Goal: Task Accomplishment & Management: Complete application form

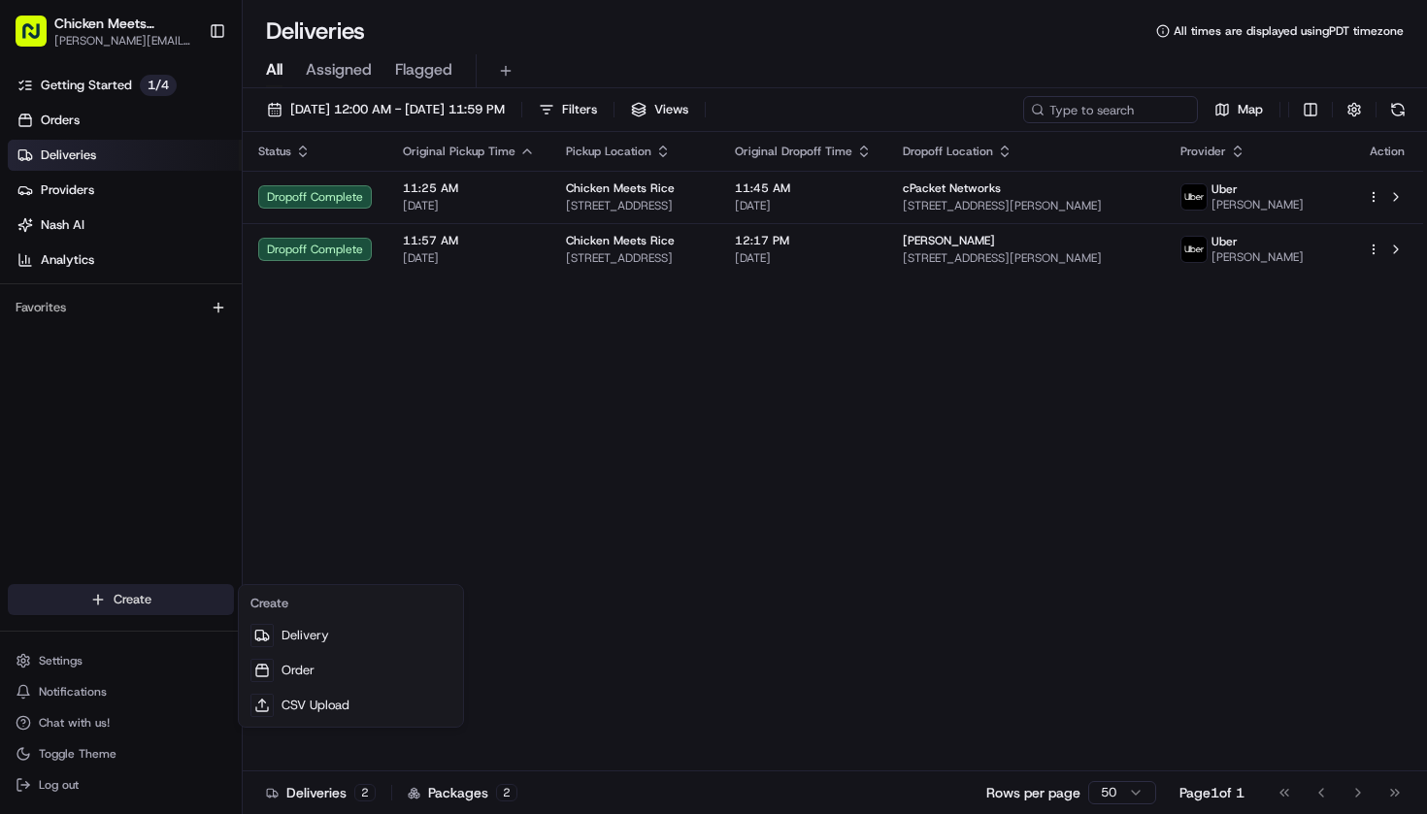
click at [102, 606] on html "Chicken Meets Rice - Tasman [EMAIL_ADDRESS][DOMAIN_NAME] Toggle Sidebar Getting…" at bounding box center [713, 407] width 1427 height 814
click at [282, 637] on link "Delivery" at bounding box center [351, 635] width 216 height 35
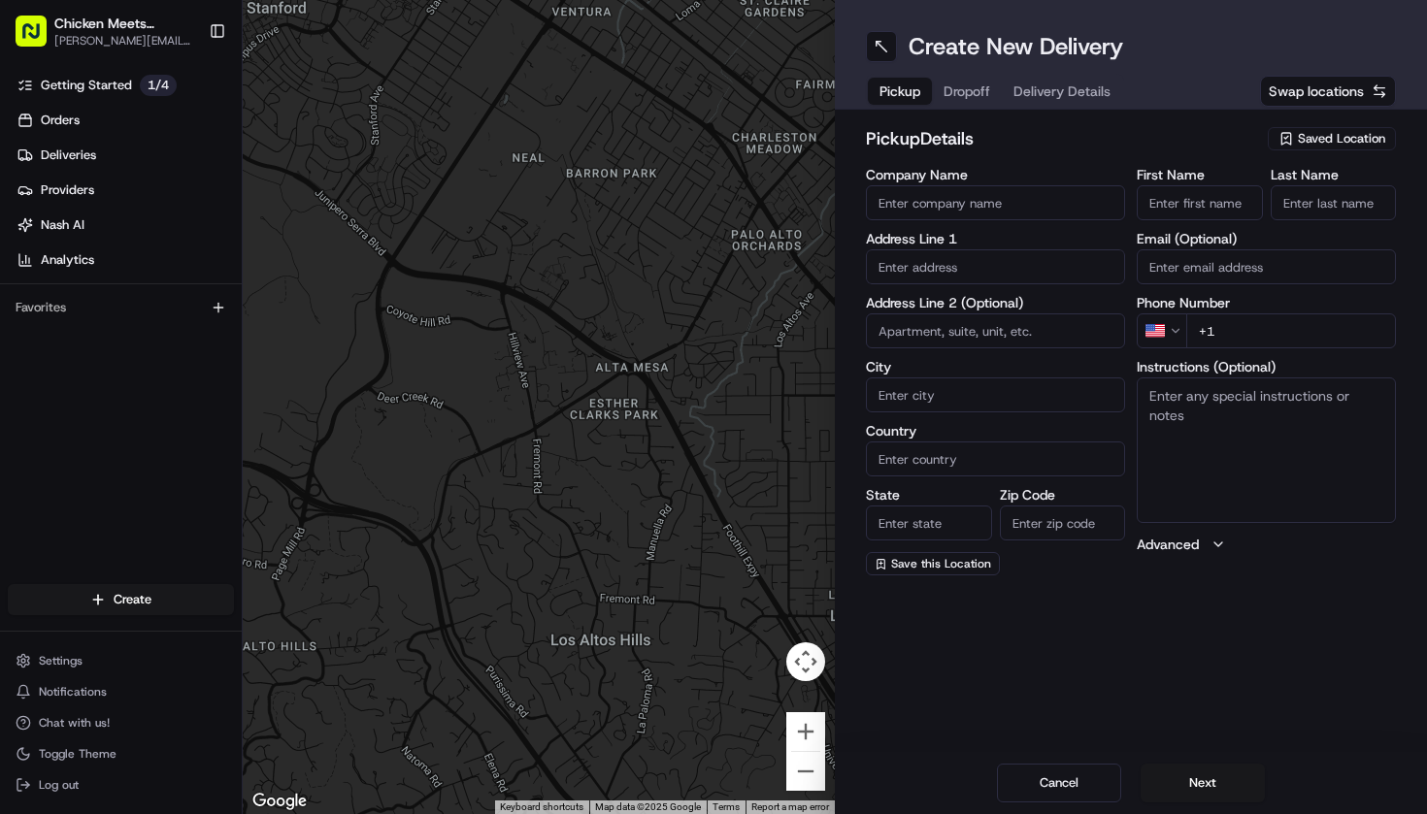
click at [1320, 139] on span "Saved Location" at bounding box center [1341, 138] width 87 height 17
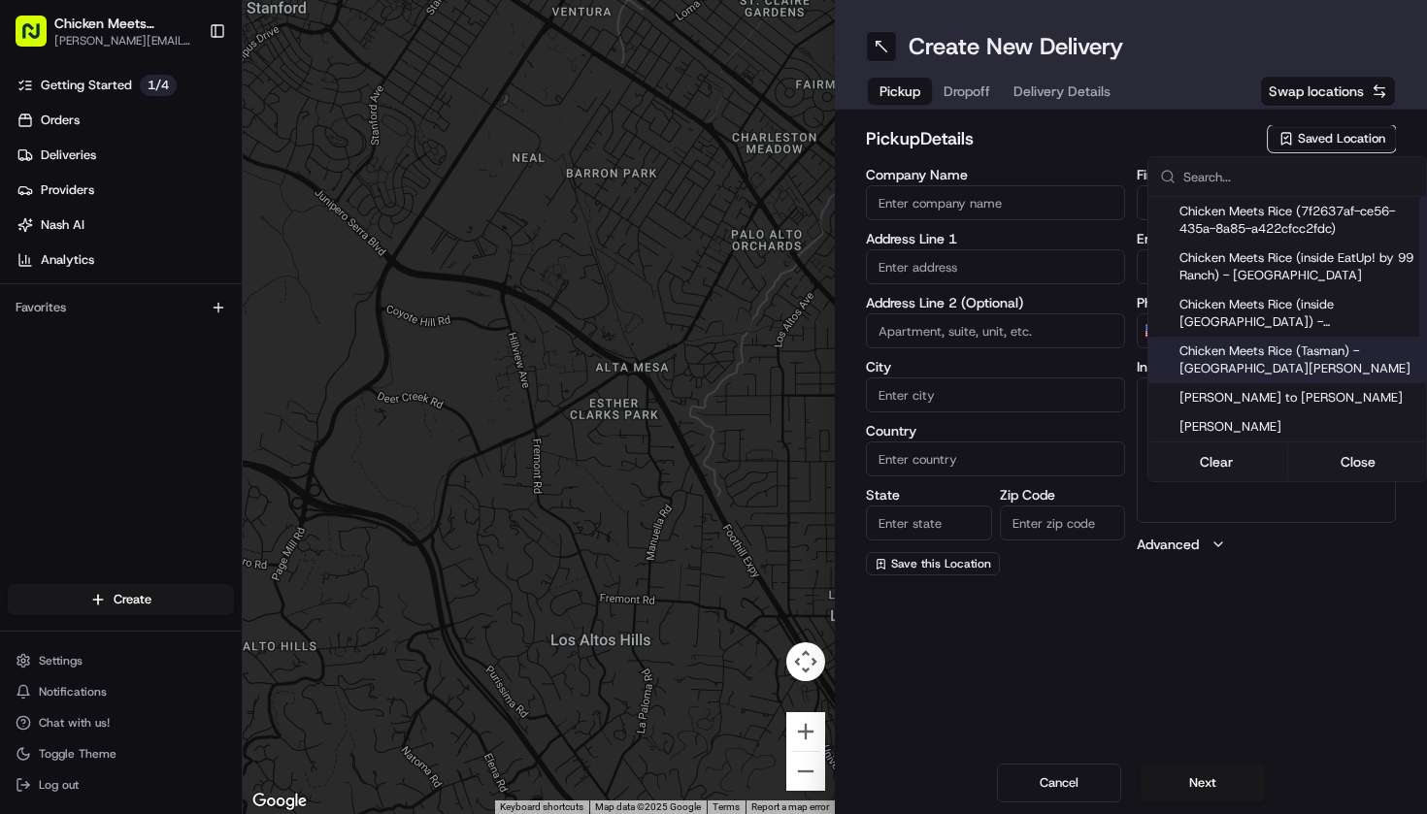
click at [1300, 381] on div "Chicken Meets Rice (Tasman) - [GEOGRAPHIC_DATA][PERSON_NAME]" at bounding box center [1287, 360] width 278 height 47
type input "Chicken Meets Rice (Tasman) - [GEOGRAPHIC_DATA][PERSON_NAME]"
type input "Santa [PERSON_NAME]"
type input "US"
type input "CA"
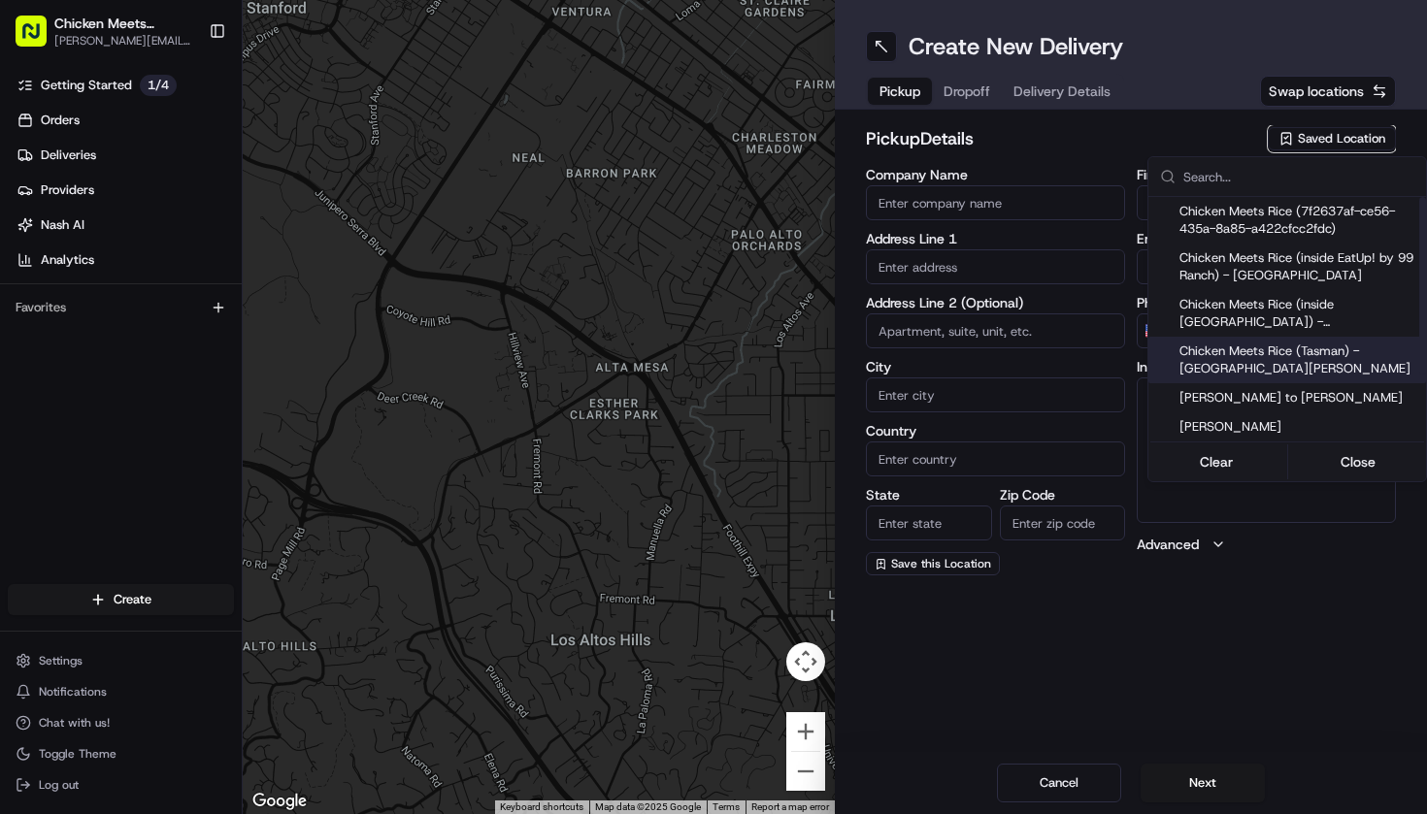
type input "95054"
type input "[PHONE_NUMBER]"
type textarea "Pickup order [insert order number] for [insert customer name] from Chicken Meet…"
type input "[STREET_ADDRESS]"
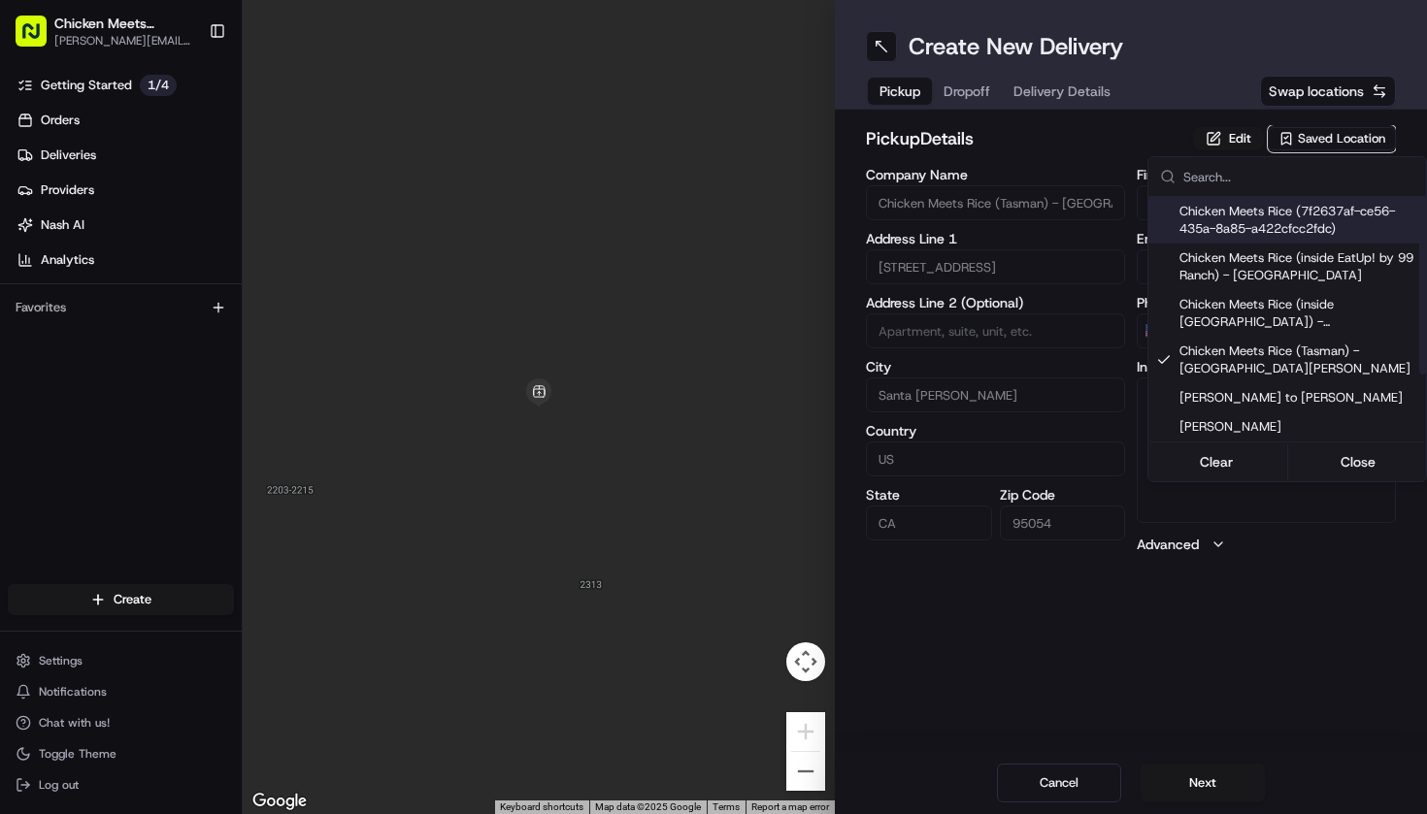
click at [1116, 143] on html "Chicken Meets Rice - Tasman [EMAIL_ADDRESS][DOMAIN_NAME] Toggle Sidebar Getting…" at bounding box center [713, 407] width 1427 height 814
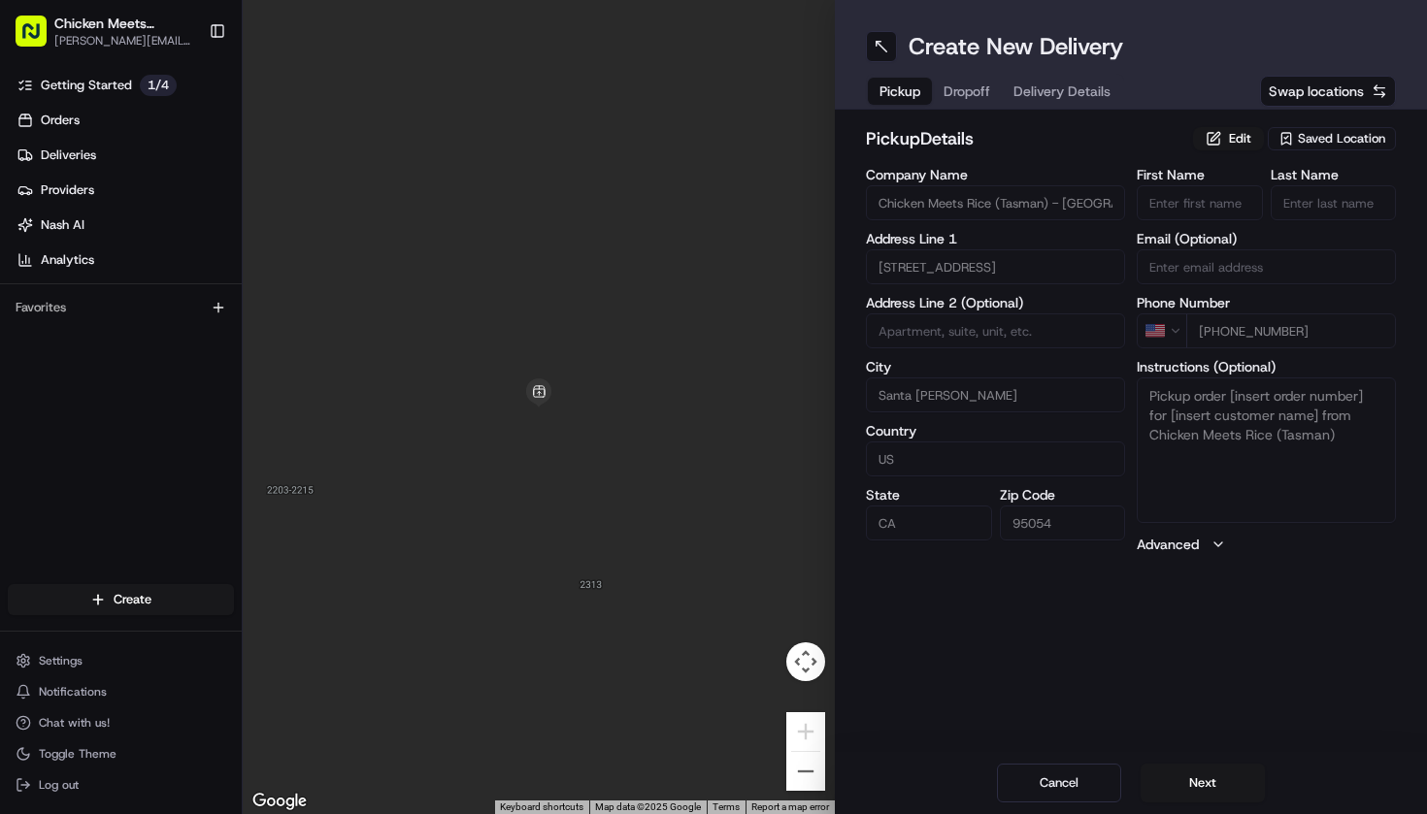
click at [1223, 151] on div "Edit Saved Location" at bounding box center [1294, 138] width 203 height 27
click at [1224, 145] on button "Edit" at bounding box center [1228, 138] width 71 height 23
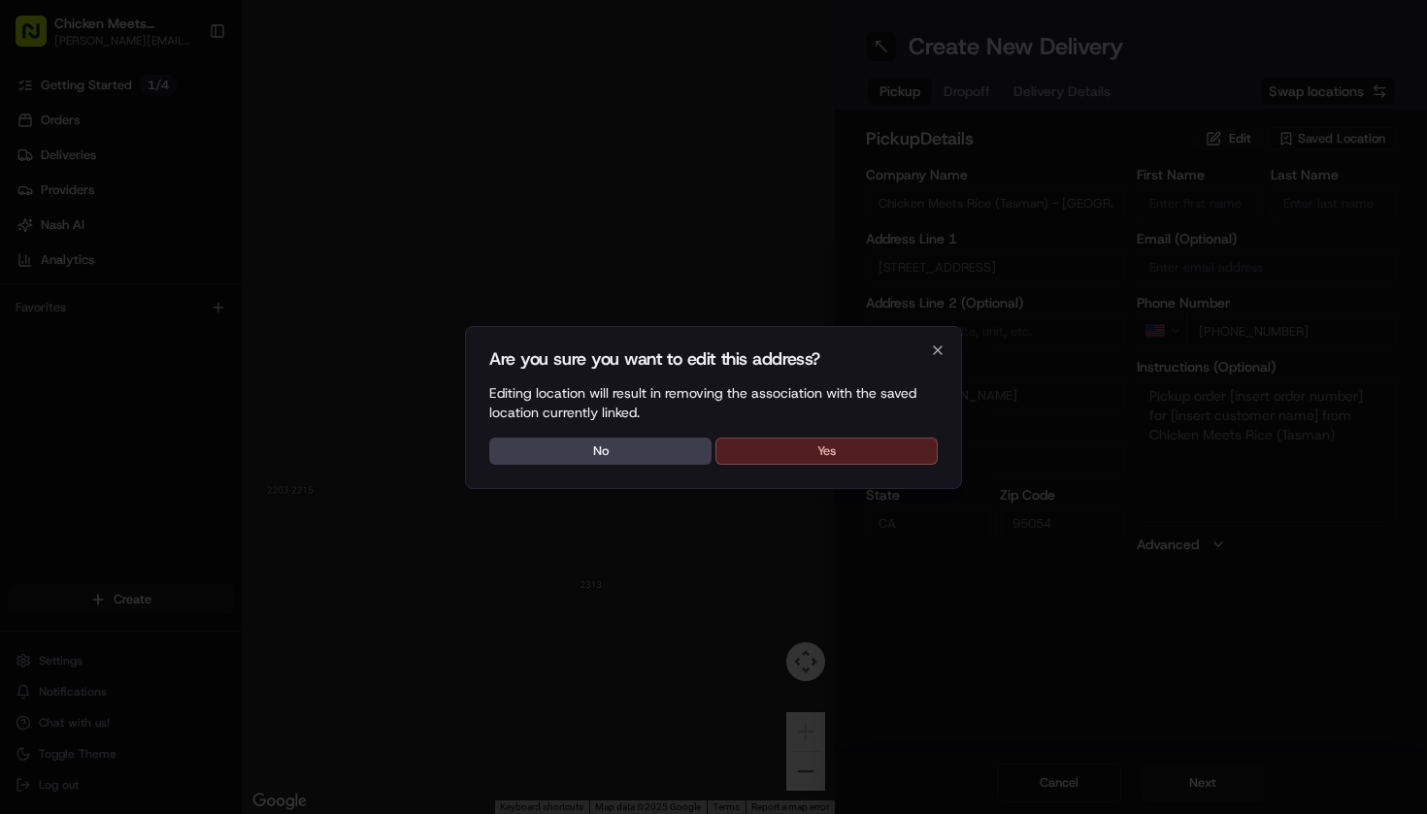
click at [850, 454] on button "Yes" at bounding box center [826, 451] width 222 height 27
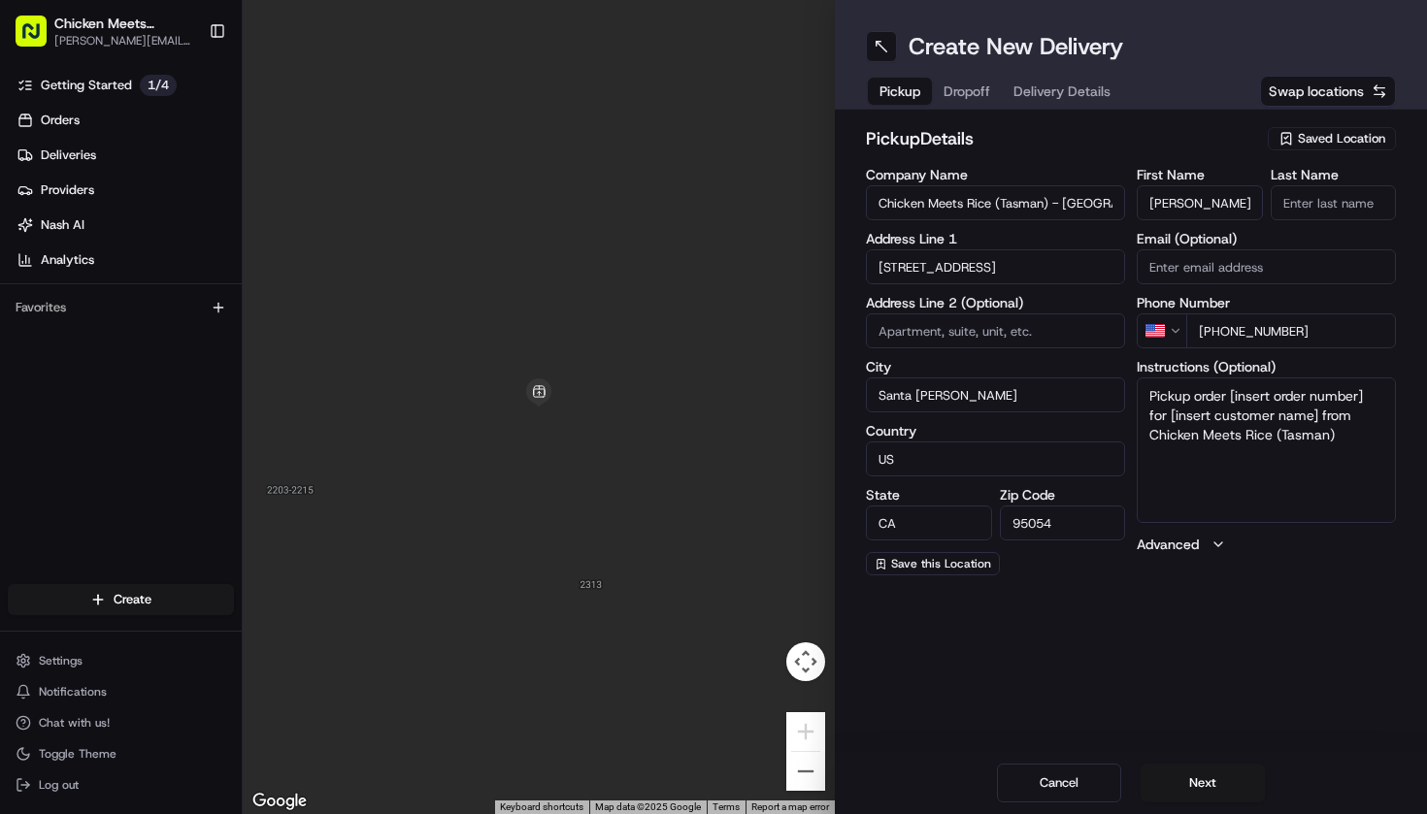
type input "[PERSON_NAME]"
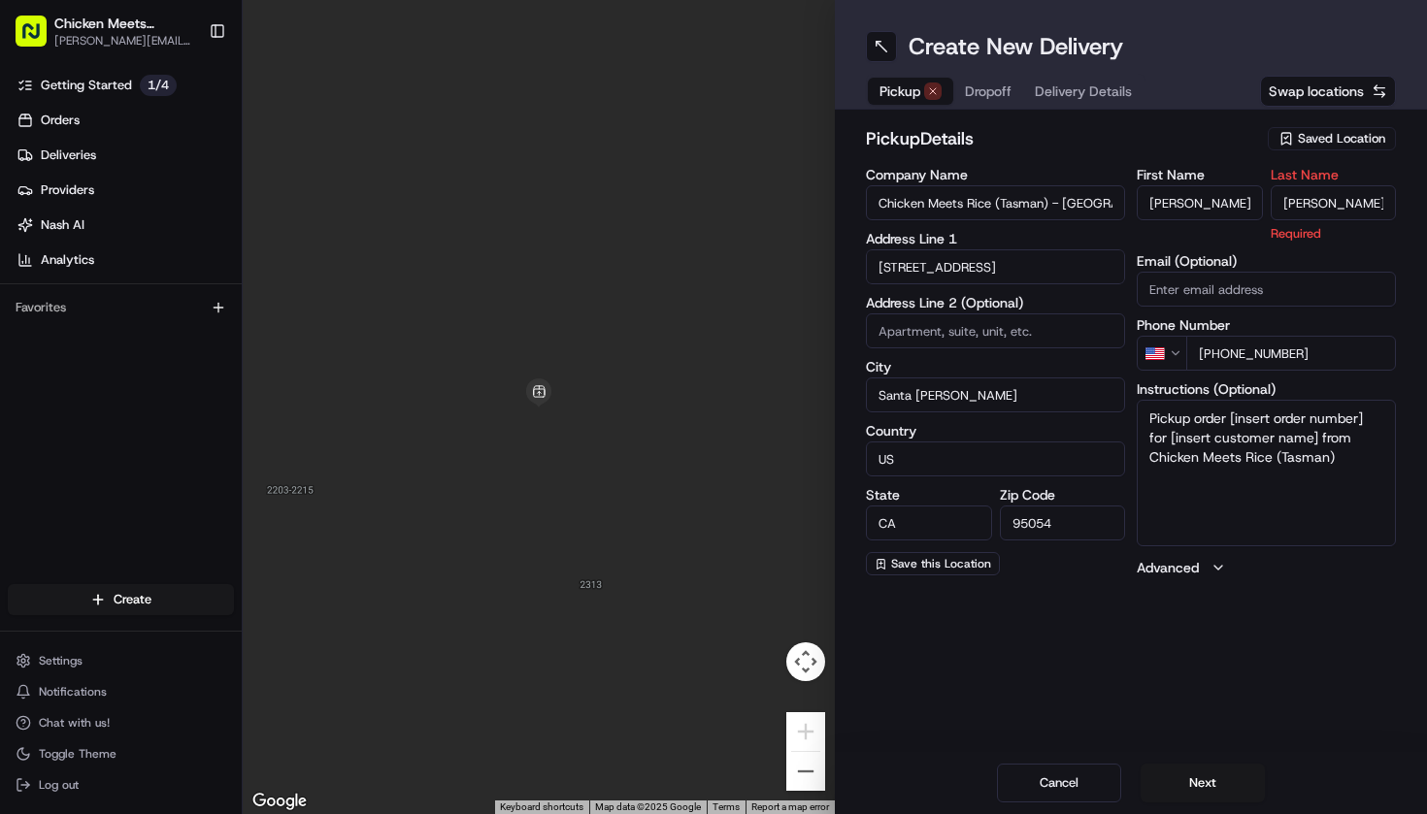
type input "[PERSON_NAME]"
click at [1175, 686] on div "Create New Delivery Pickup Dropoff Delivery Details Swap locations pickup Detai…" at bounding box center [1131, 407] width 592 height 814
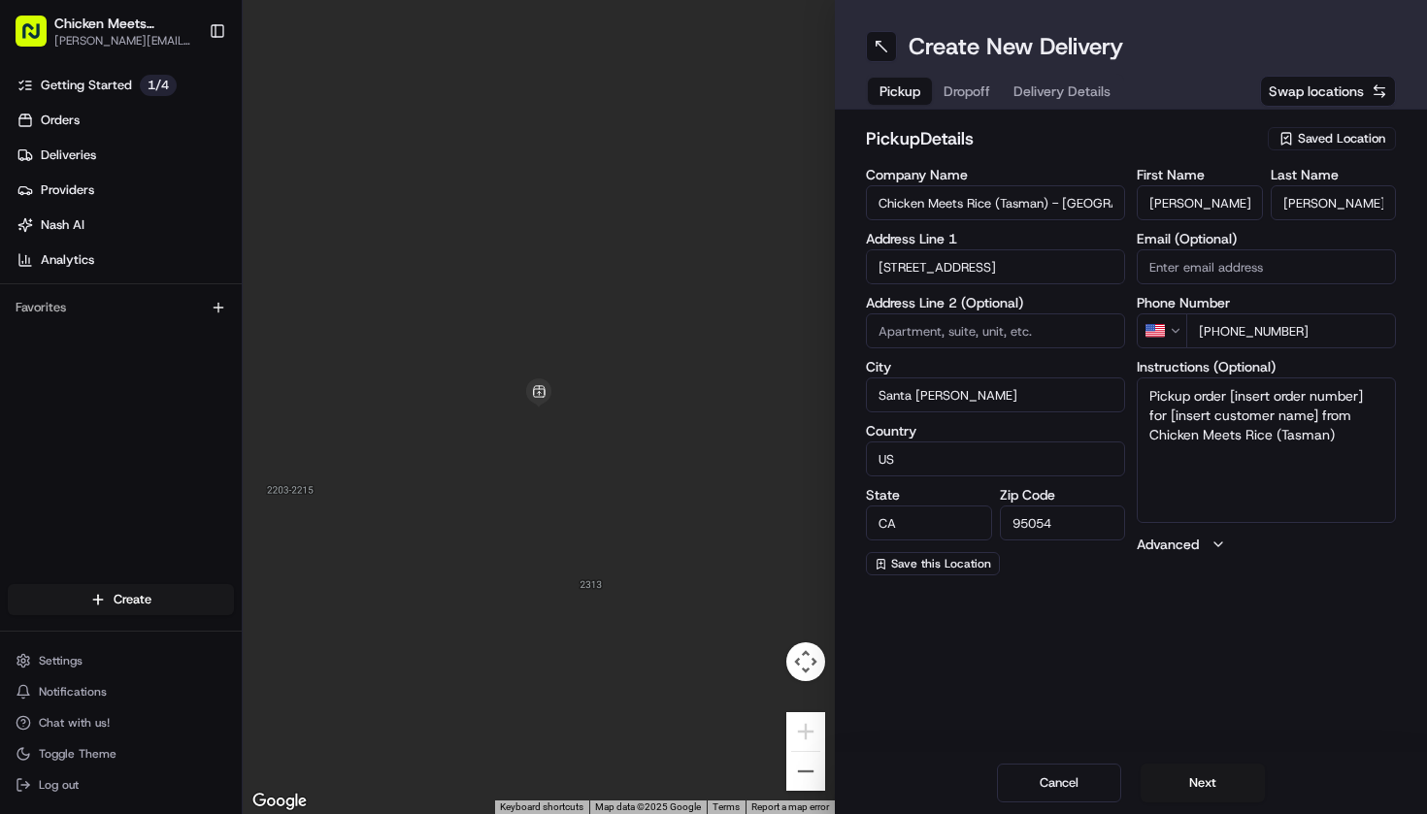
click at [1197, 761] on div "Cancel Next" at bounding box center [1131, 783] width 592 height 62
click at [1201, 782] on button "Next" at bounding box center [1202, 783] width 124 height 39
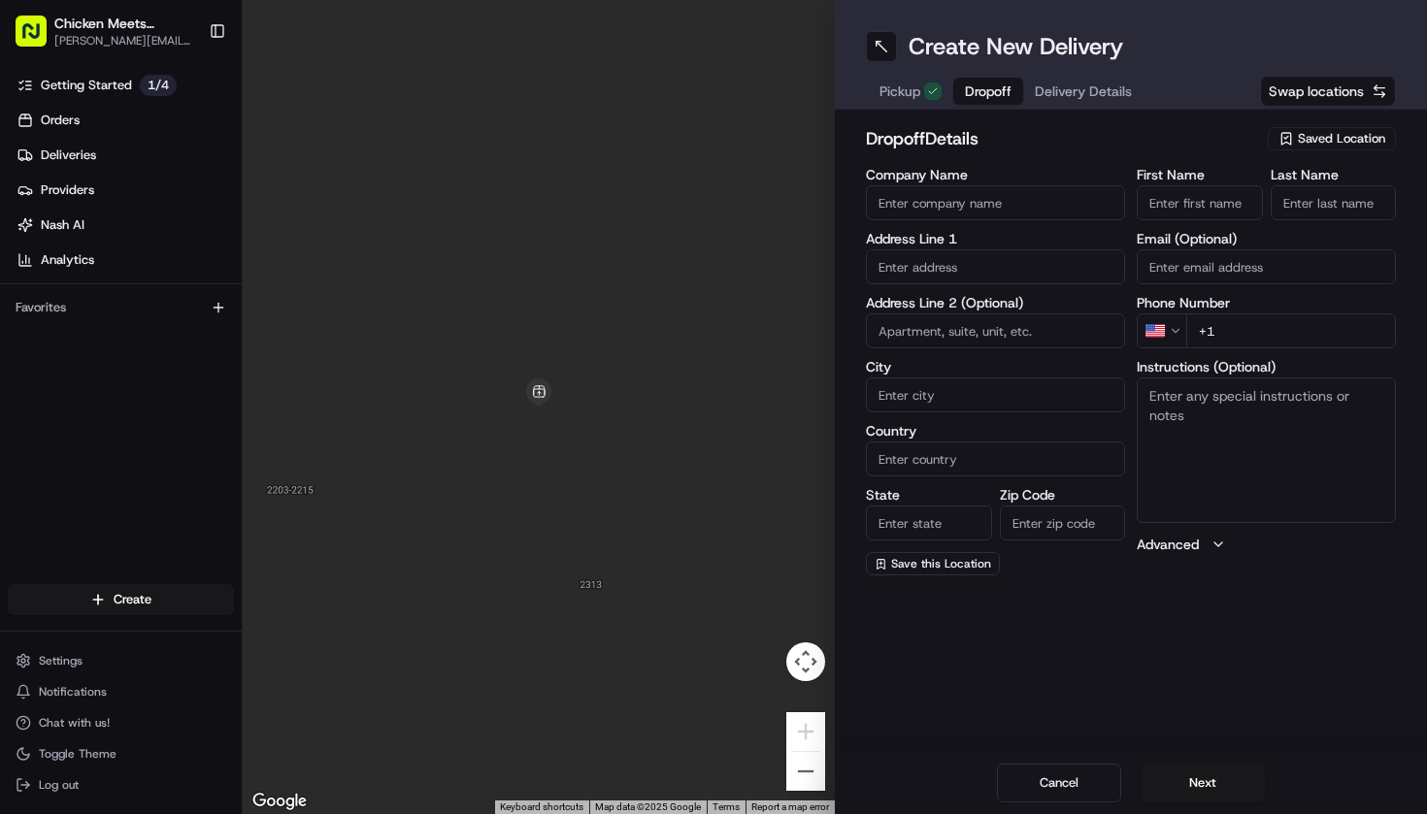
click at [1293, 98] on span "Swap locations" at bounding box center [1315, 91] width 95 height 19
type input "Chicken Meets Rice (Tasman) - [GEOGRAPHIC_DATA][PERSON_NAME]"
type input "Santa [PERSON_NAME]"
type input "US"
type input "CA"
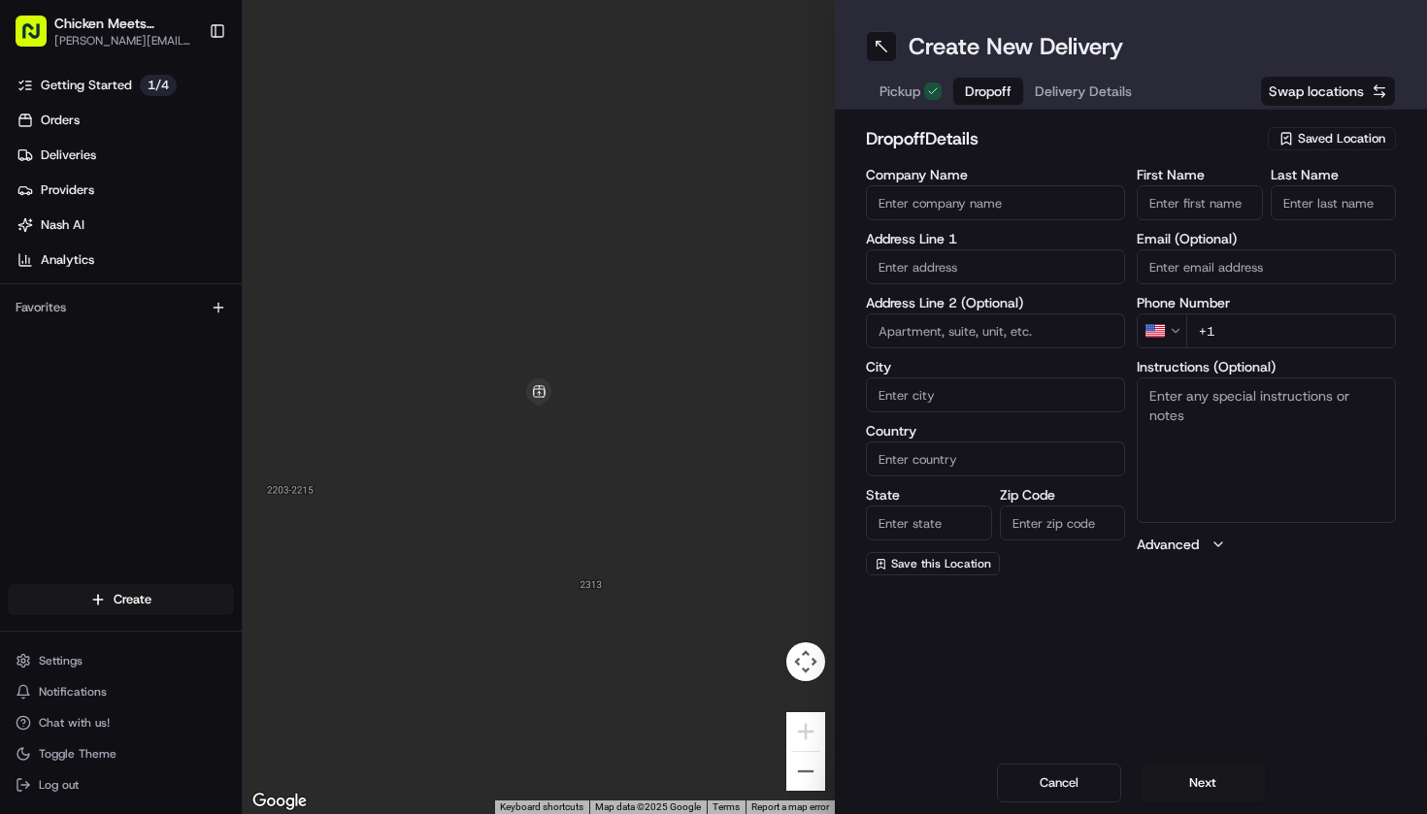
type input "95054"
type input "[PERSON_NAME]"
type input "[PHONE_NUMBER]"
type textarea "Pickup order [insert order number] for [insert customer name] from Chicken Meet…"
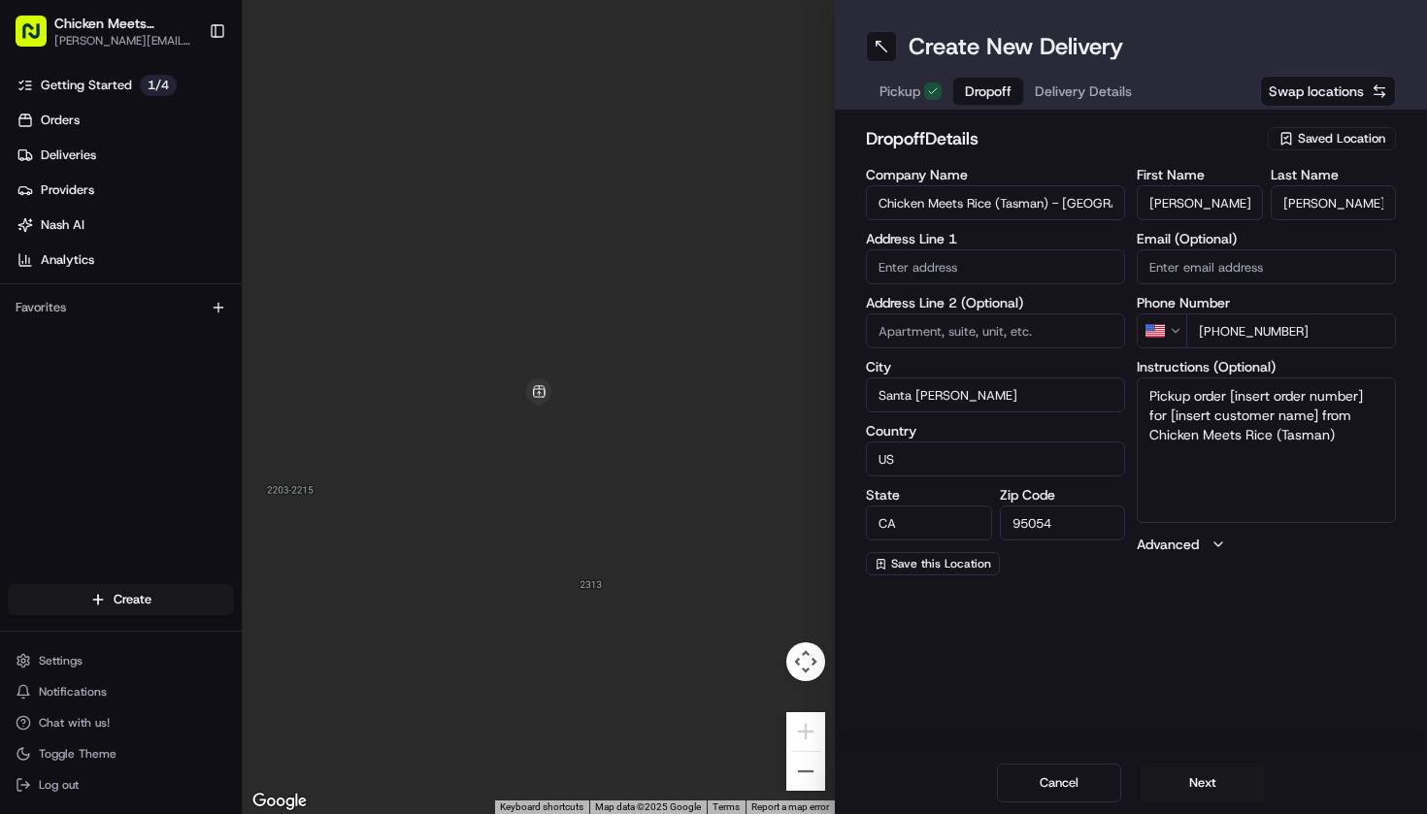
type input "[STREET_ADDRESS]"
click at [1293, 98] on span "Swap locations" at bounding box center [1315, 91] width 95 height 19
type input "+1"
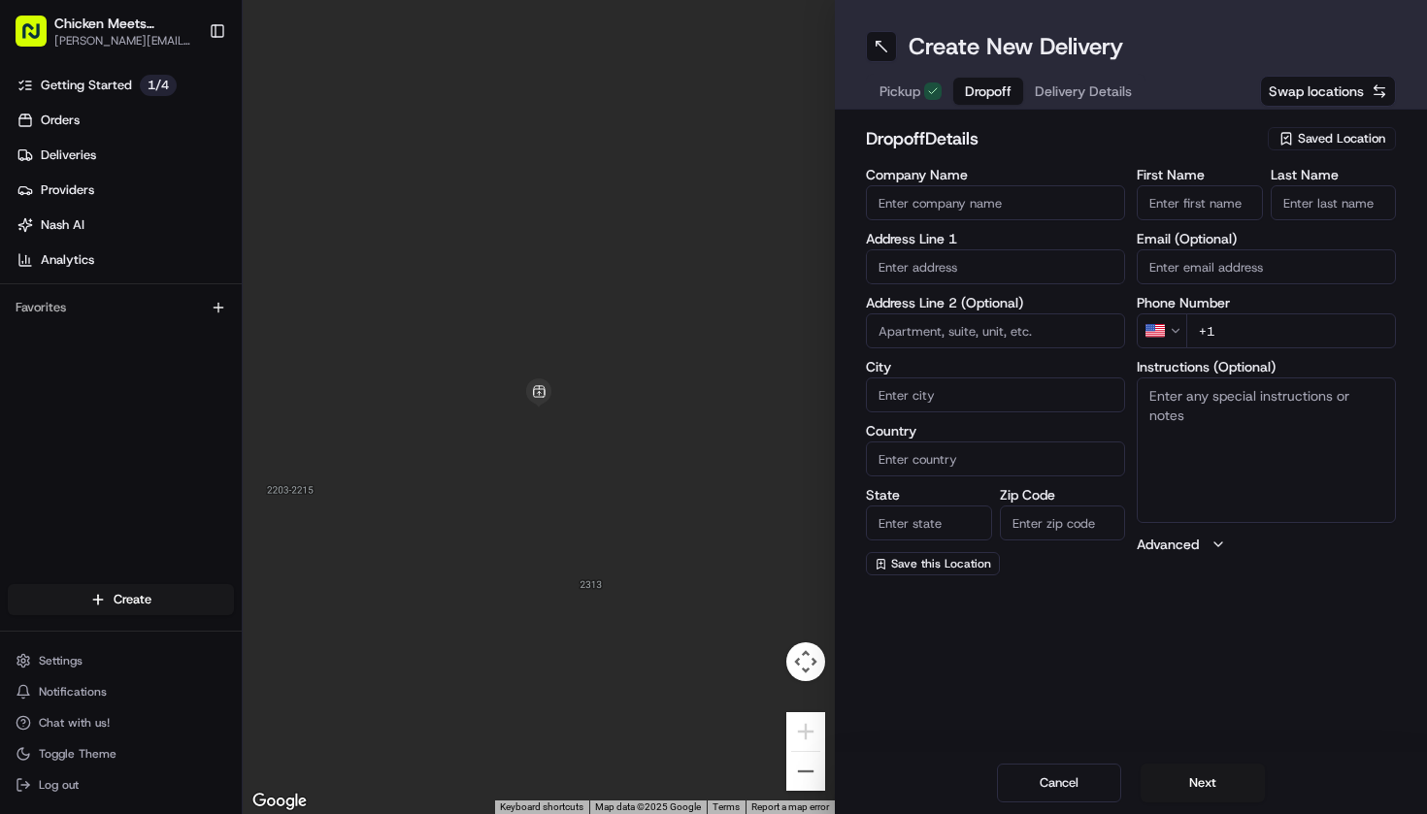
click at [1292, 137] on icon "button" at bounding box center [1286, 139] width 16 height 16
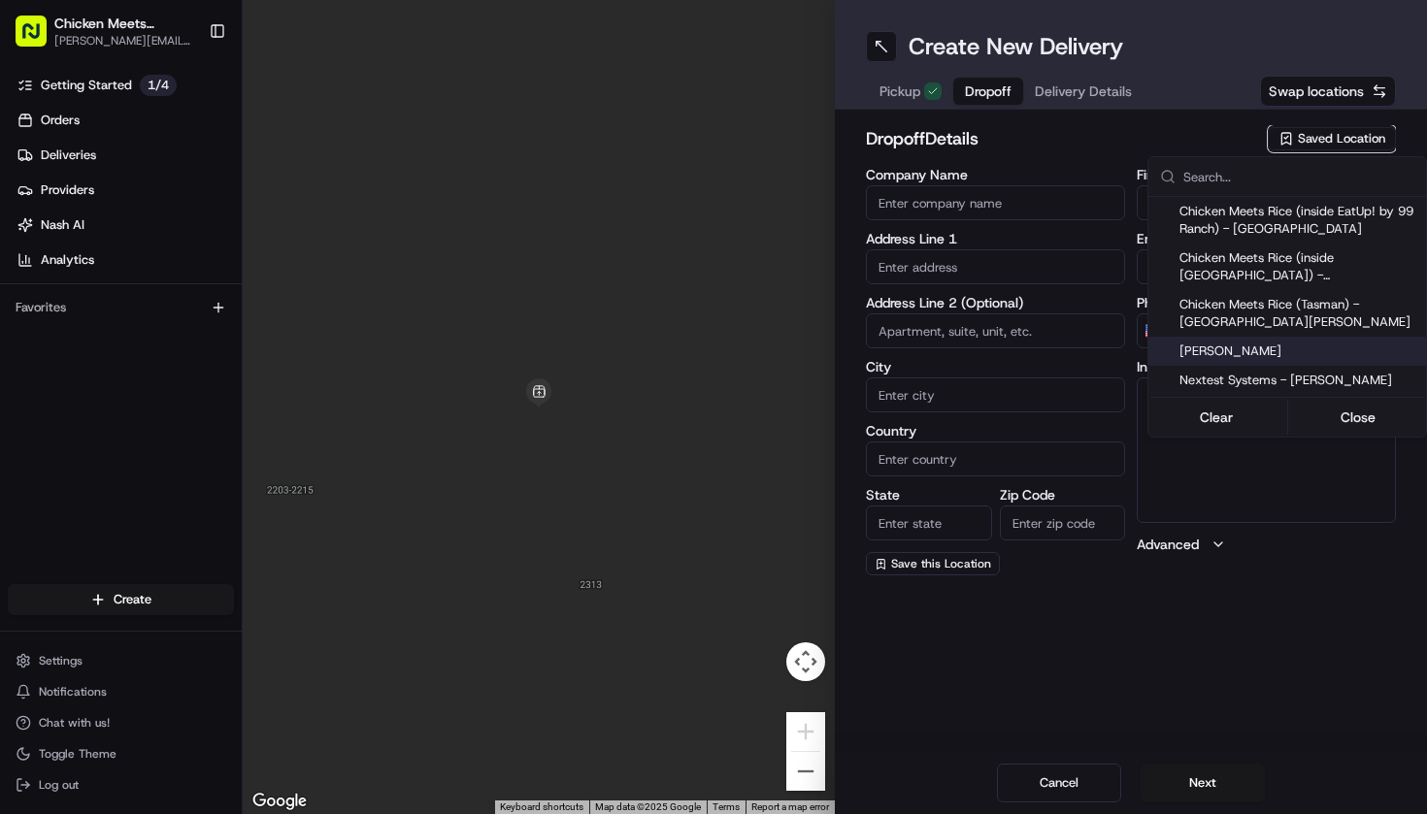
click at [1219, 353] on span "[PERSON_NAME]" at bounding box center [1298, 351] width 239 height 17
type input "[PERSON_NAME]"
type input "Santa [PERSON_NAME]"
type input "US"
type input "CA"
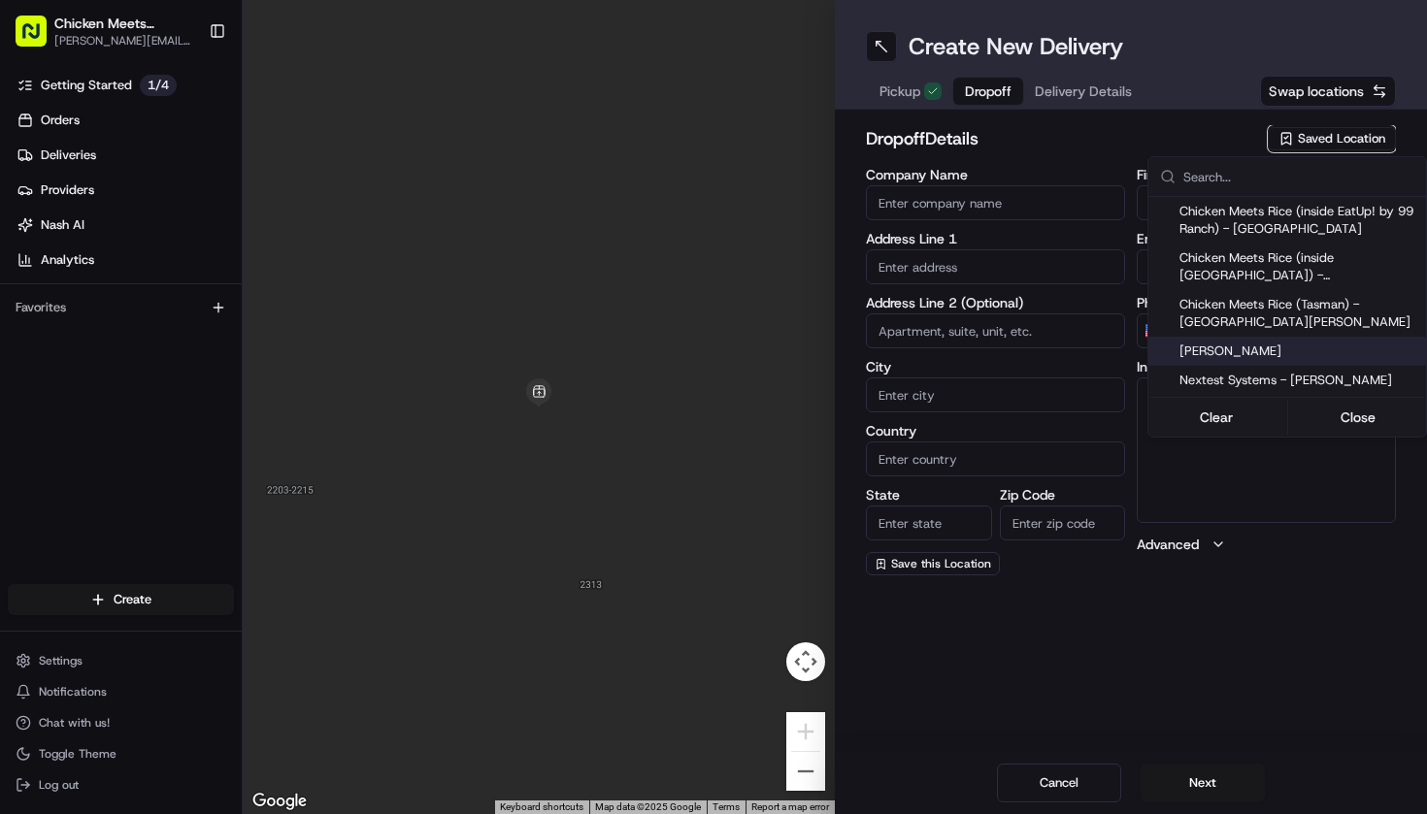
type input "95050"
type input "[PERSON_NAME]"
type input "[PHONE_NUMBER]"
type input "[STREET_ADDRESS][PERSON_NAME]"
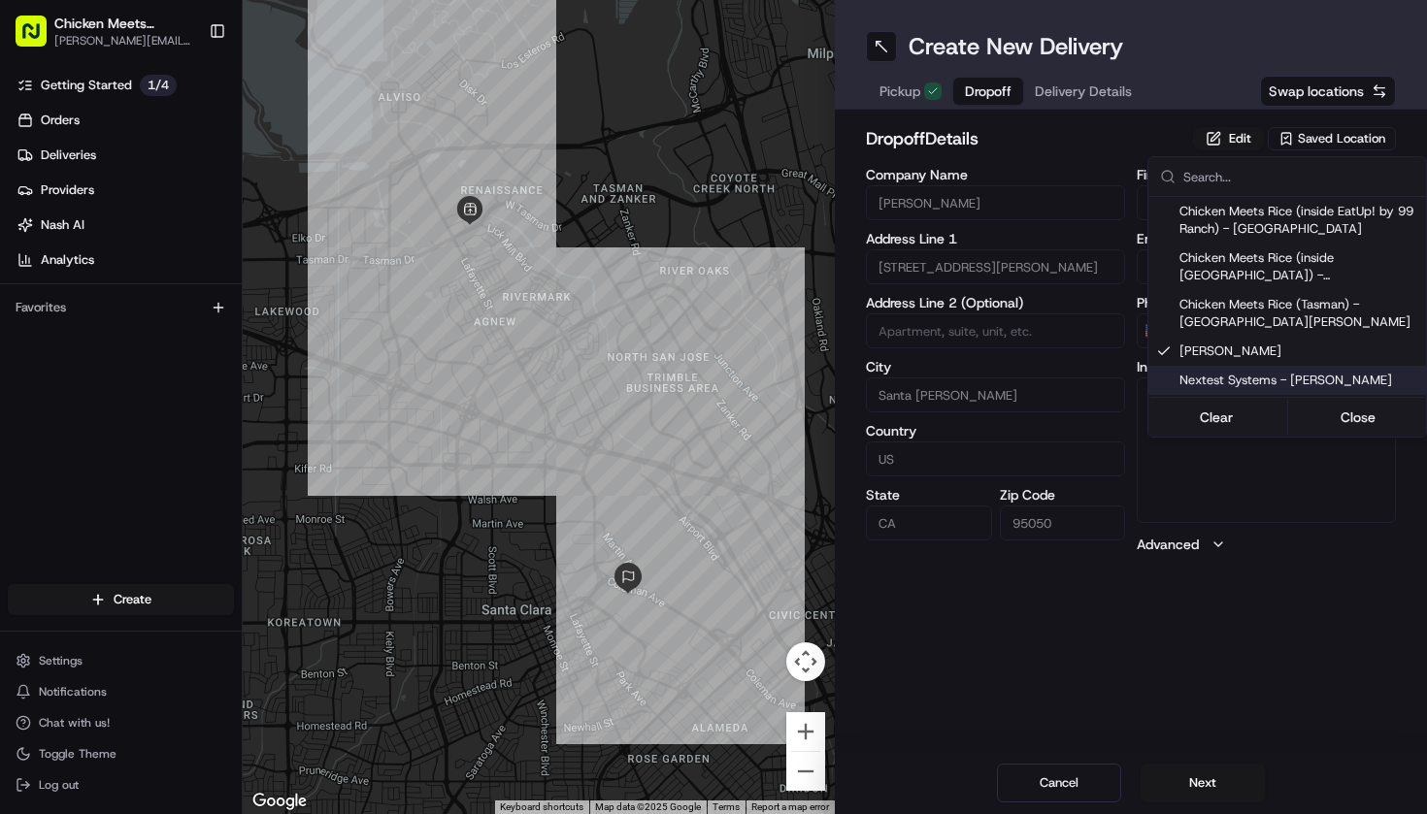
click at [1092, 613] on html "Chicken Meets Rice - Tasman [EMAIL_ADDRESS][DOMAIN_NAME] Toggle Sidebar Getting…" at bounding box center [713, 407] width 1427 height 814
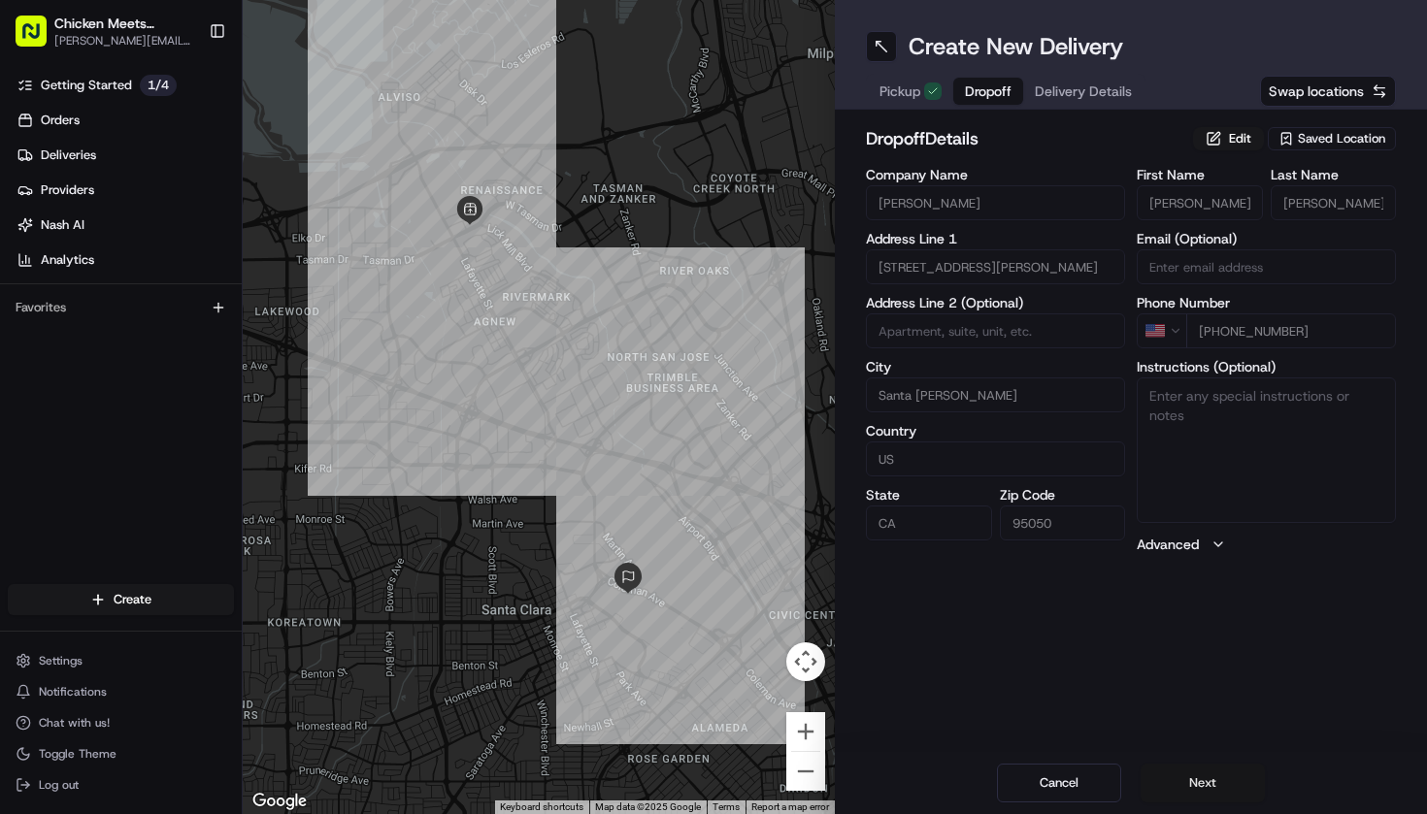
click at [1197, 780] on button "Next" at bounding box center [1202, 783] width 124 height 39
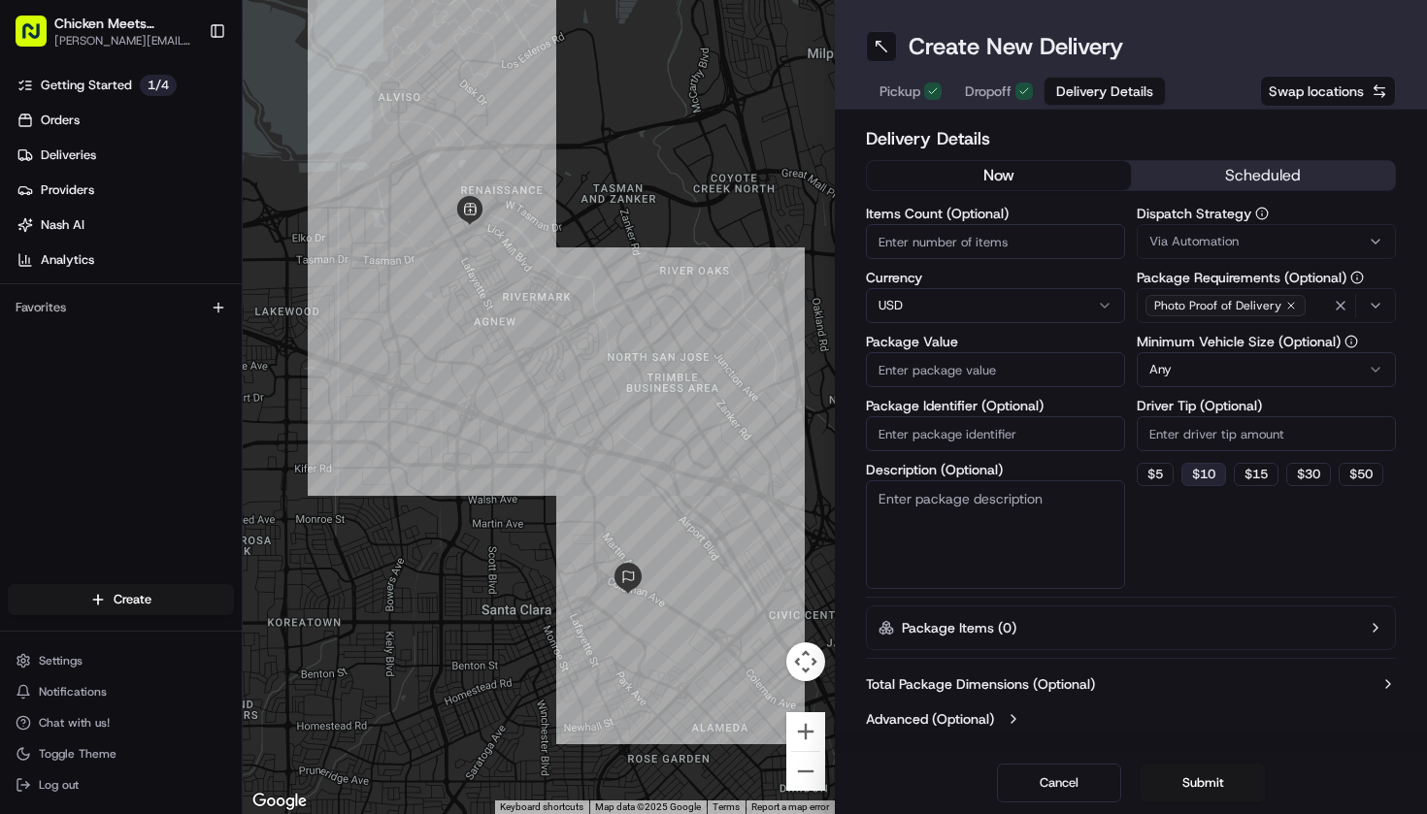
click at [1210, 480] on button "$ 10" at bounding box center [1203, 474] width 45 height 23
type input "10"
click at [1023, 375] on input "Package Value" at bounding box center [995, 369] width 259 height 35
type input "4"
type input "40"
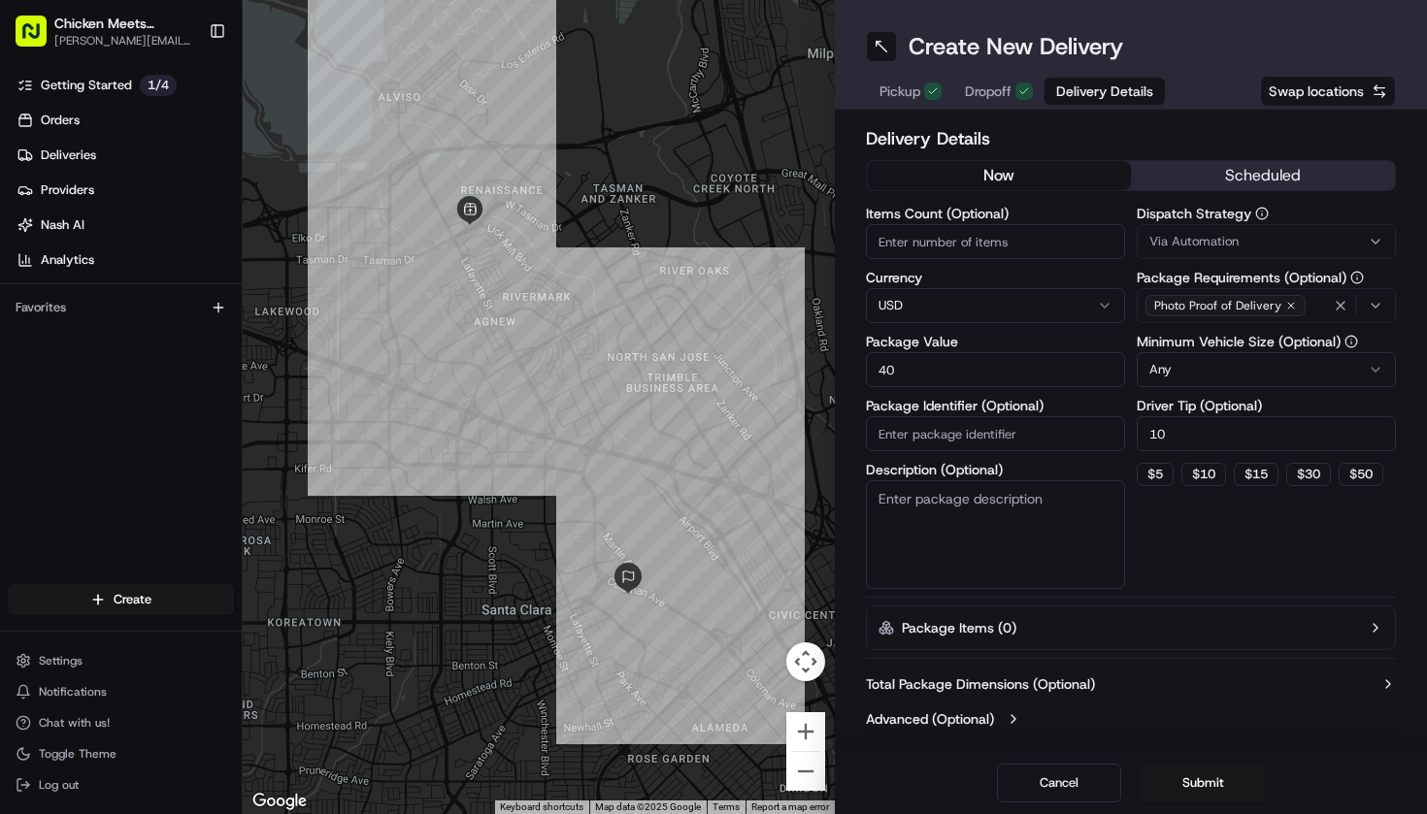
click at [1190, 431] on input "10" at bounding box center [1265, 433] width 259 height 35
type input "8"
click at [1230, 777] on button "Submit" at bounding box center [1202, 783] width 124 height 39
